Goal: Task Accomplishment & Management: Manage account settings

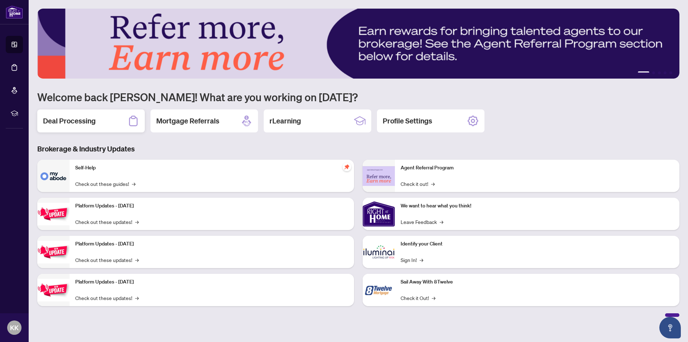
click at [72, 120] on h2 "Deal Processing" at bounding box center [69, 121] width 53 height 10
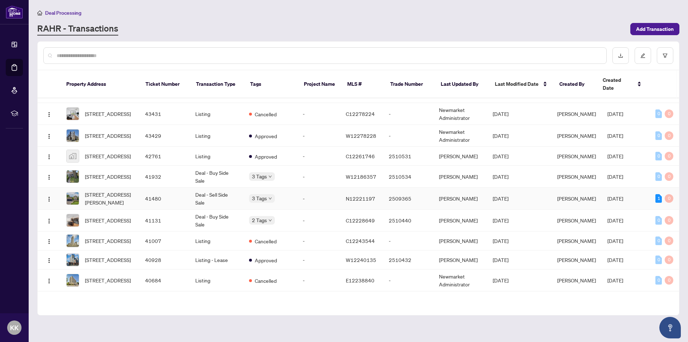
scroll to position [215, 0]
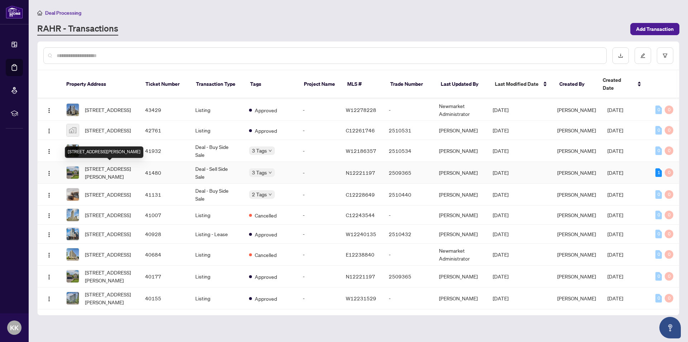
click at [100, 166] on span "[STREET_ADDRESS][PERSON_NAME]" at bounding box center [109, 173] width 49 height 16
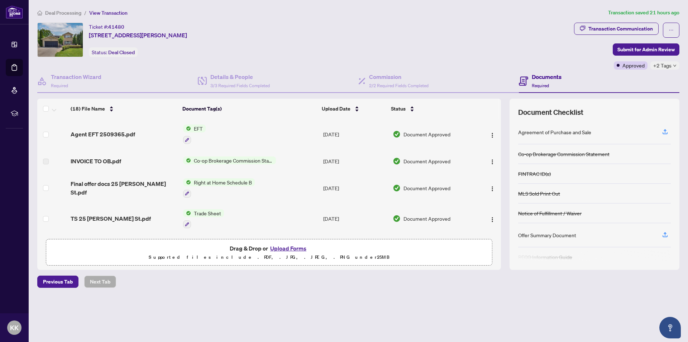
click at [198, 129] on span "EFT" at bounding box center [198, 128] width 15 height 8
click at [184, 163] on span "EFT" at bounding box center [193, 164] width 79 height 8
